Goal: Task Accomplishment & Management: Complete application form

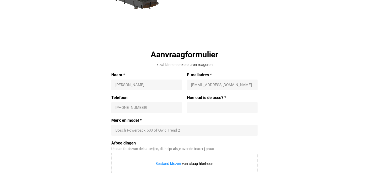
scroll to position [134, 0]
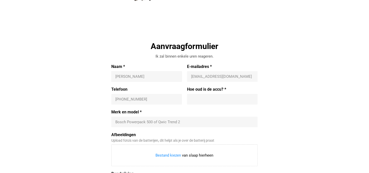
click at [131, 75] on input "Naam *" at bounding box center [146, 76] width 63 height 5
type input "[PERSON_NAME]"
type input "[PERSON_NAME][EMAIL_ADDRESS][DOMAIN_NAME]"
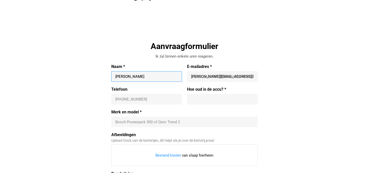
type input "[PHONE_NUMBER]"
click at [197, 99] on input "Hoe oud is de accu? *" at bounding box center [222, 99] width 63 height 5
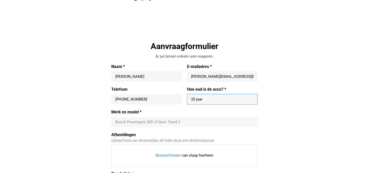
type input "20 jaar"
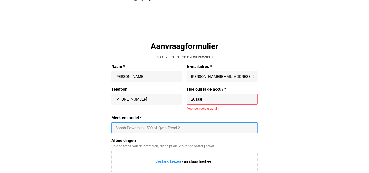
click at [125, 120] on div "Merk en model * Bosch Powerpack 500 of Qwic Trend 2" at bounding box center [184, 124] width 146 height 18
type input "Hilti SBP 12 Is voor mijn boormachine type SB 12 en passend op Hilti acculader …"
click at [204, 97] on input "20 jaar" at bounding box center [222, 99] width 63 height 5
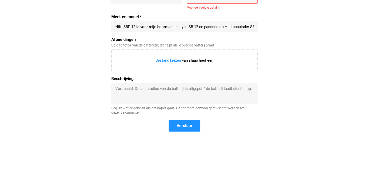
scroll to position [168, 0]
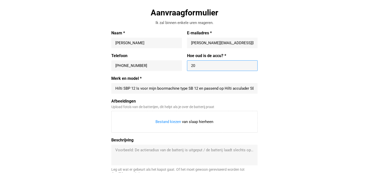
type input "2"
type input "1"
type input "20"
click at [229, 76] on label "Merk en model *" at bounding box center [184, 78] width 146 height 5
click at [229, 86] on input "Merk en model *" at bounding box center [184, 88] width 138 height 5
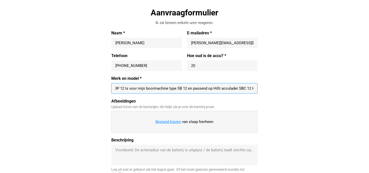
scroll to position [0, 0]
click at [162, 121] on input "Afbeeldingen" at bounding box center [184, 121] width 146 height 21
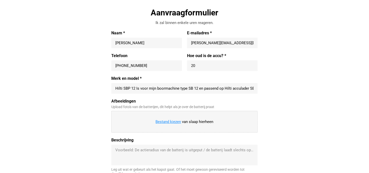
type input "C:\fakepath\Apparaten 03.jpg"
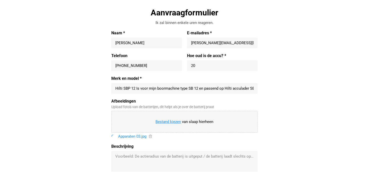
click at [165, 120] on input "Afbeeldingen" at bounding box center [184, 121] width 146 height 21
type input "C:\fakepath\Apparaten 04.jpg"
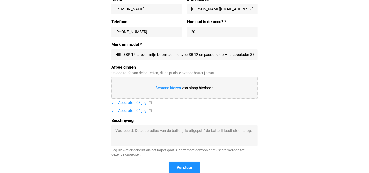
scroll to position [235, 0]
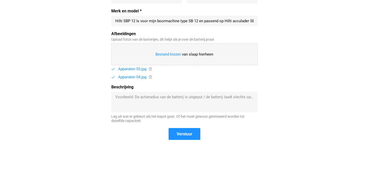
click at [121, 97] on textarea "Beschrijving" at bounding box center [184, 101] width 138 height 15
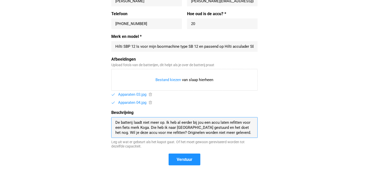
scroll to position [269, 0]
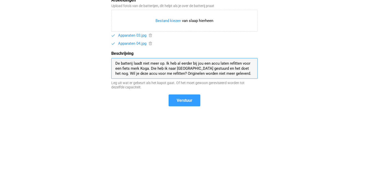
type textarea "De batterij laadt niet meer op. Ik heb al eerder bij jou een accu laten refitte…"
click at [182, 100] on font "Verstuur" at bounding box center [184, 100] width 16 height 5
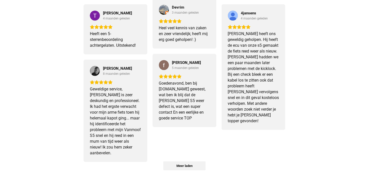
scroll to position [377, 0]
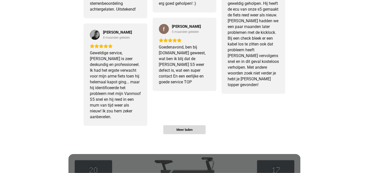
click at [176, 128] on font "Meer laden" at bounding box center [184, 130] width 16 height 4
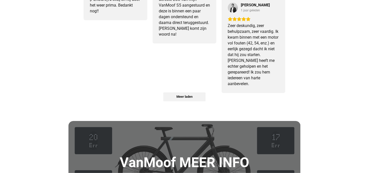
scroll to position [646, 0]
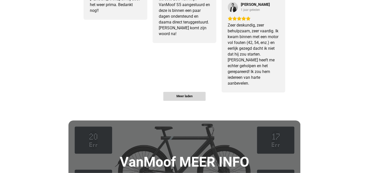
click at [188, 97] on font "Meer laden" at bounding box center [184, 96] width 16 height 4
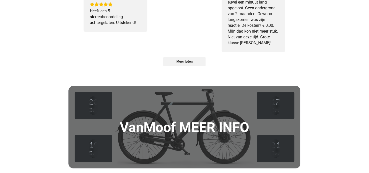
scroll to position [881, 0]
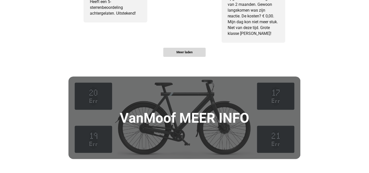
click at [186, 53] on font "Meer laden" at bounding box center [184, 52] width 16 height 4
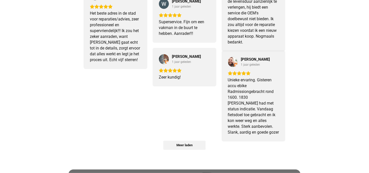
scroll to position [1016, 0]
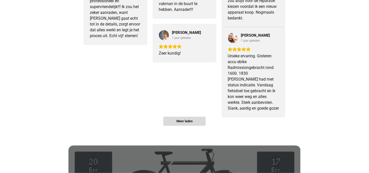
click at [184, 119] on font "Meer laden" at bounding box center [184, 121] width 16 height 4
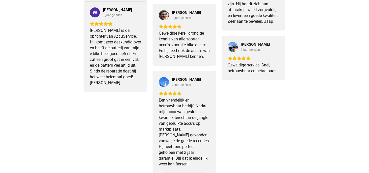
scroll to position [1251, 0]
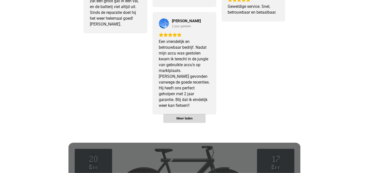
click at [198, 120] on span "Meer laden" at bounding box center [184, 118] width 42 height 8
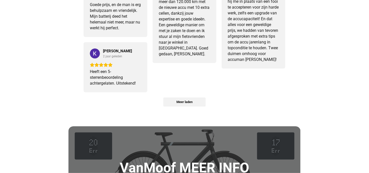
scroll to position [1486, 0]
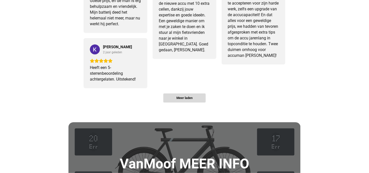
click at [173, 100] on span "Meer laden" at bounding box center [184, 98] width 42 height 8
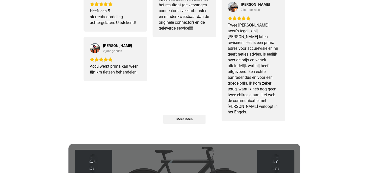
scroll to position [1755, 0]
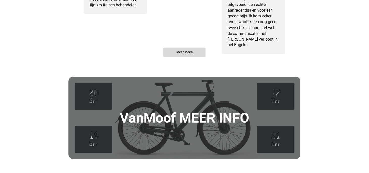
click at [182, 51] on font "Meer laden" at bounding box center [184, 52] width 16 height 4
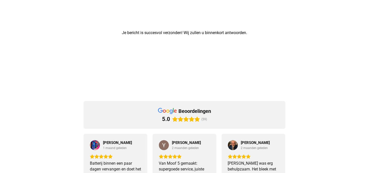
scroll to position [0, 0]
